Goal: Transaction & Acquisition: Purchase product/service

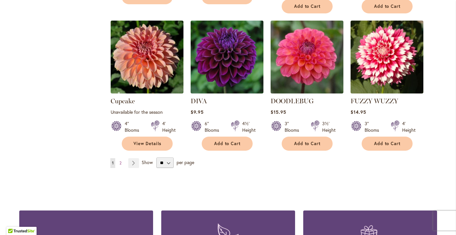
scroll to position [552, 0]
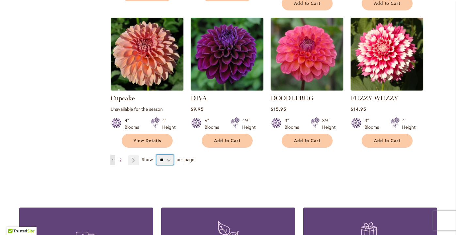
select select "**"
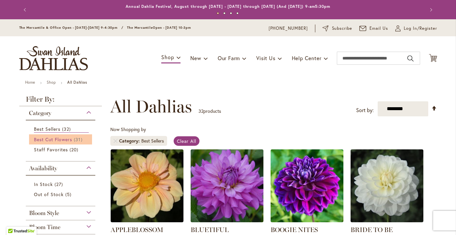
click at [62, 137] on span "Best Cut Flowers" at bounding box center [53, 139] width 39 height 6
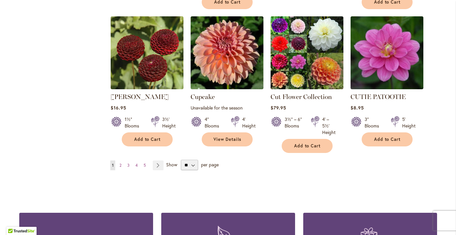
scroll to position [2244, 0]
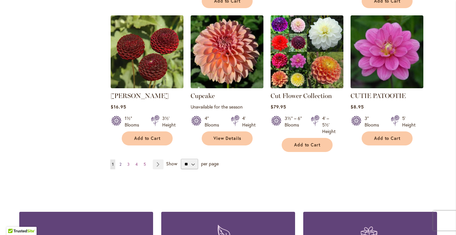
click at [120, 162] on span "2" at bounding box center [120, 164] width 2 height 5
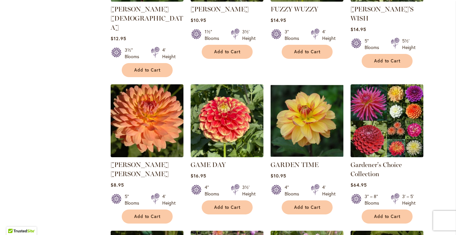
scroll to position [1213, 0]
